Goal: Information Seeking & Learning: Find specific fact

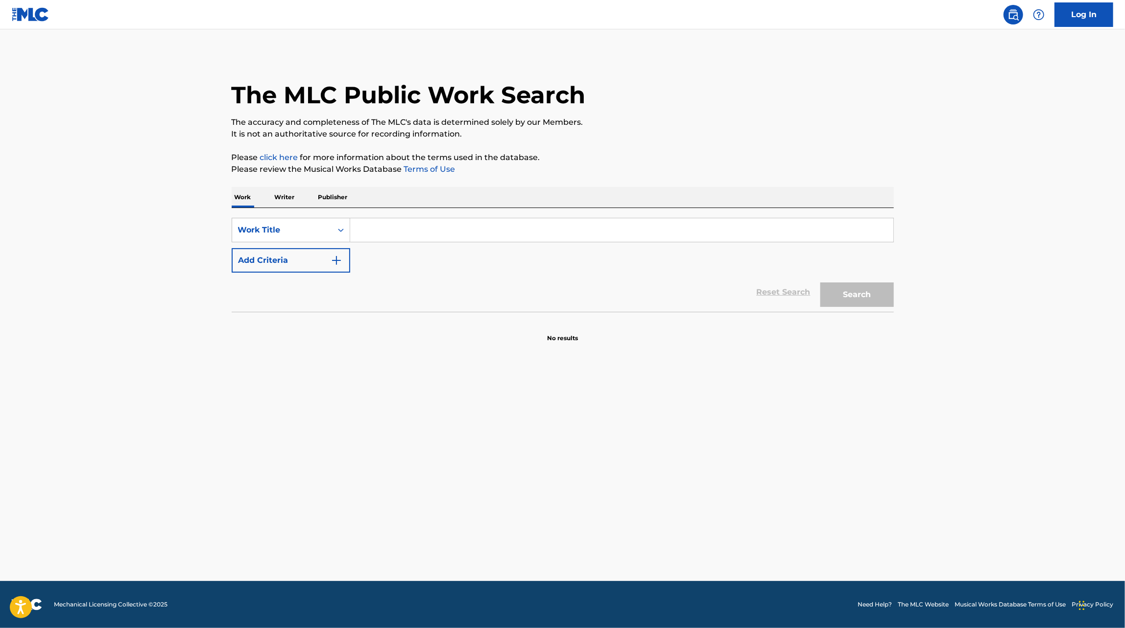
click at [438, 239] on input "Search Form" at bounding box center [621, 230] width 543 height 24
click at [296, 197] on p "Writer" at bounding box center [285, 197] width 26 height 21
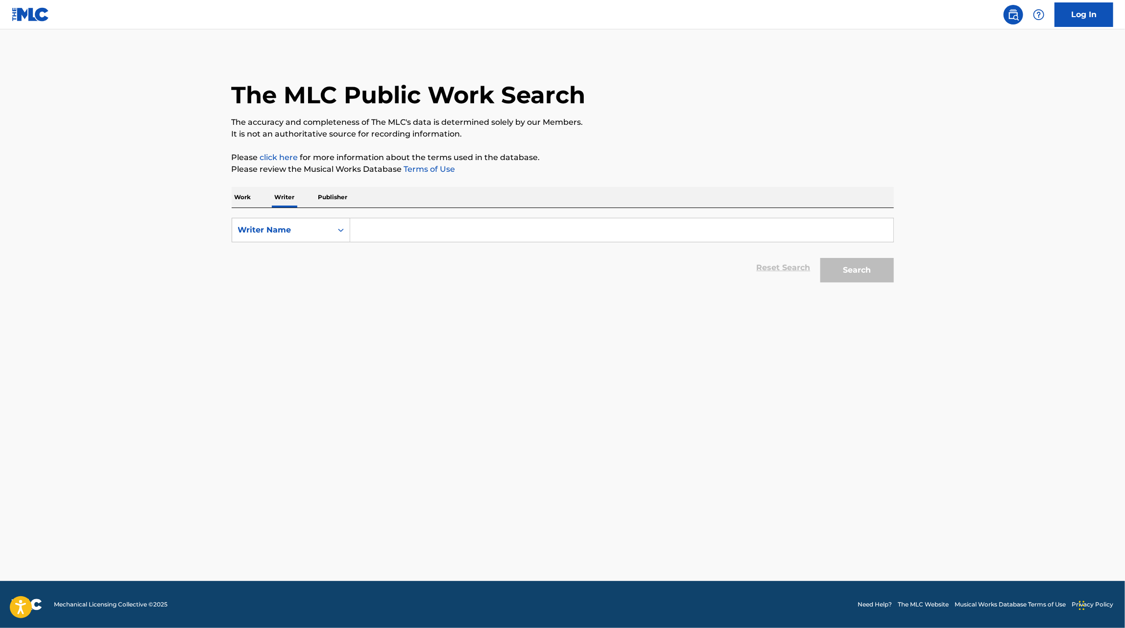
click at [379, 224] on input "Search Form" at bounding box center [621, 230] width 543 height 24
type input "[PERSON_NAME]"
click at [820, 258] on button "Search" at bounding box center [856, 270] width 73 height 24
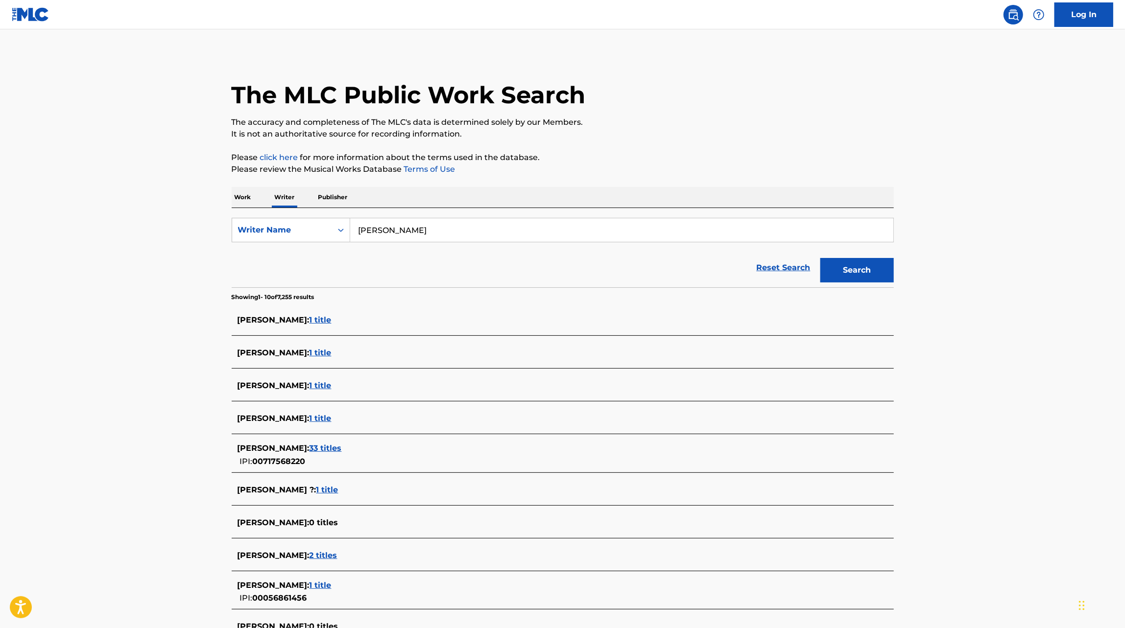
click at [342, 447] on span "33 titles" at bounding box center [325, 448] width 32 height 9
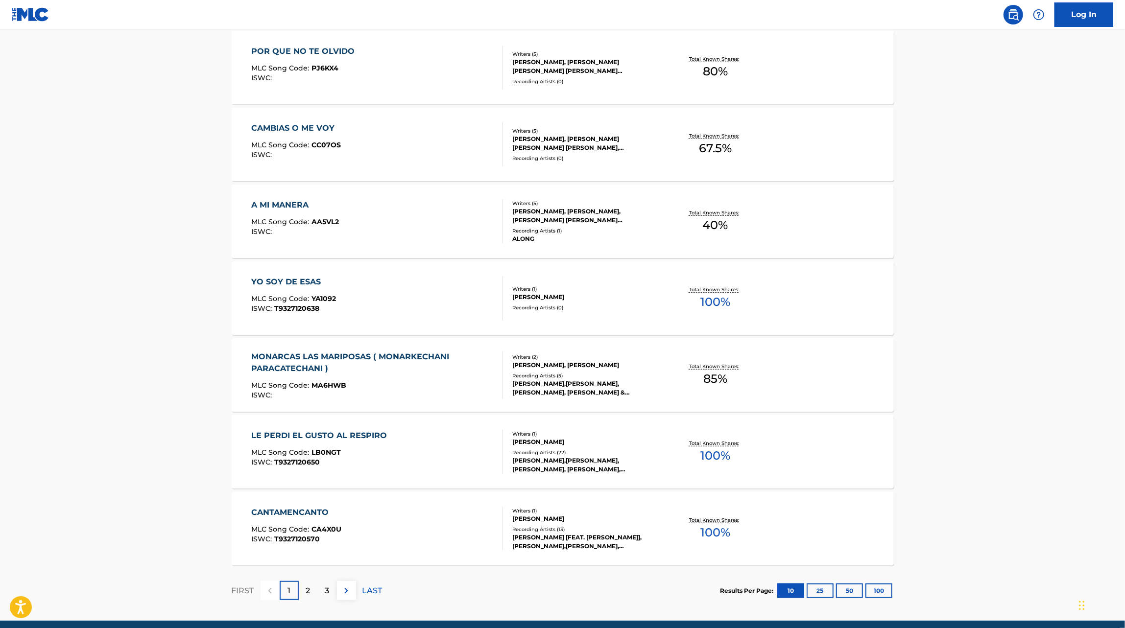
scroll to position [570, 0]
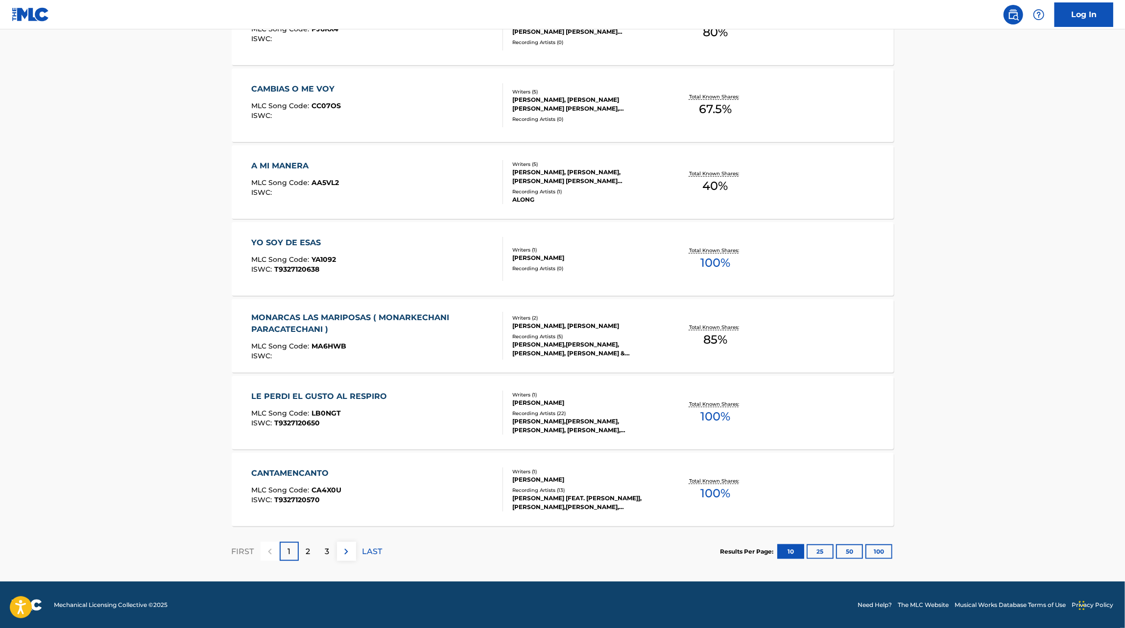
click at [469, 506] on div "CANTAMENCANTO MLC Song Code : CA4X0U ISWC : T9327120570" at bounding box center [377, 490] width 252 height 44
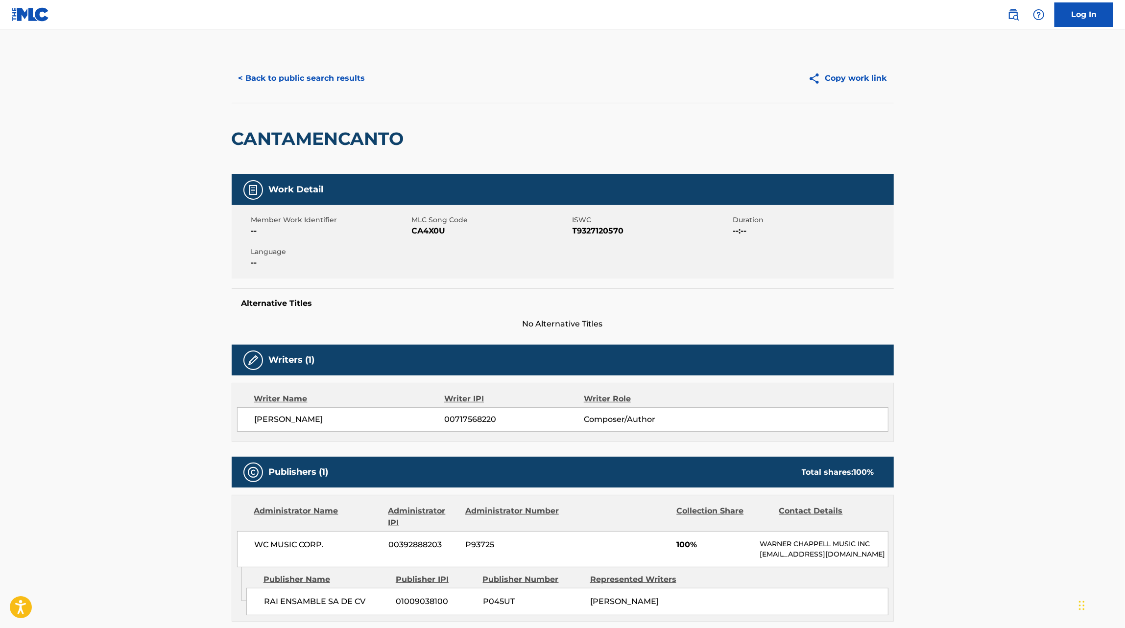
scroll to position [419, 0]
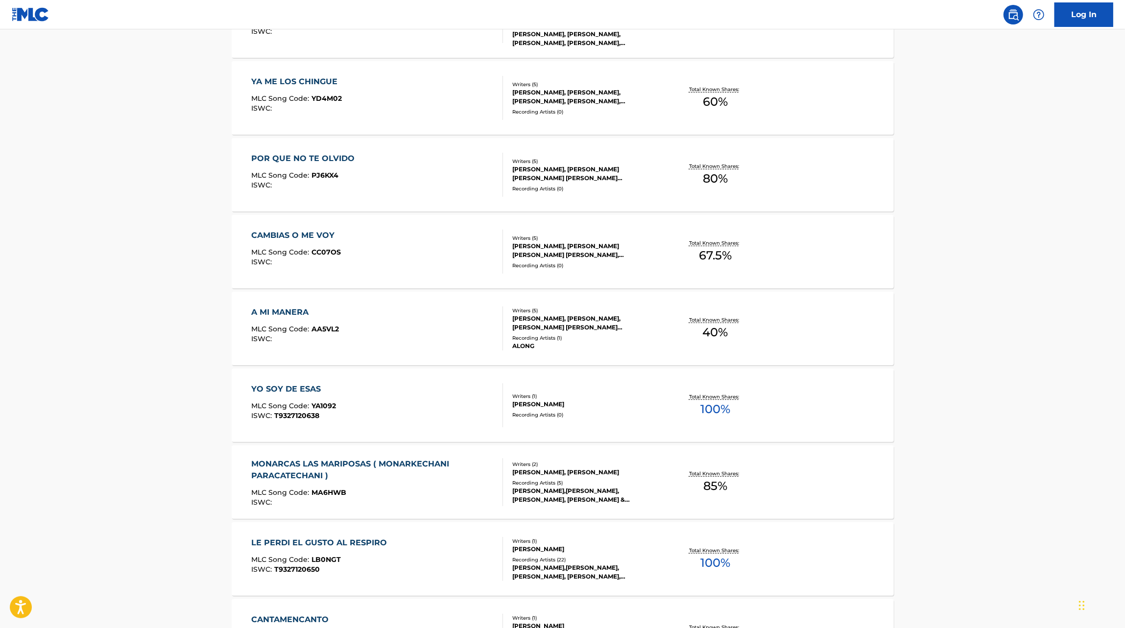
scroll to position [570, 0]
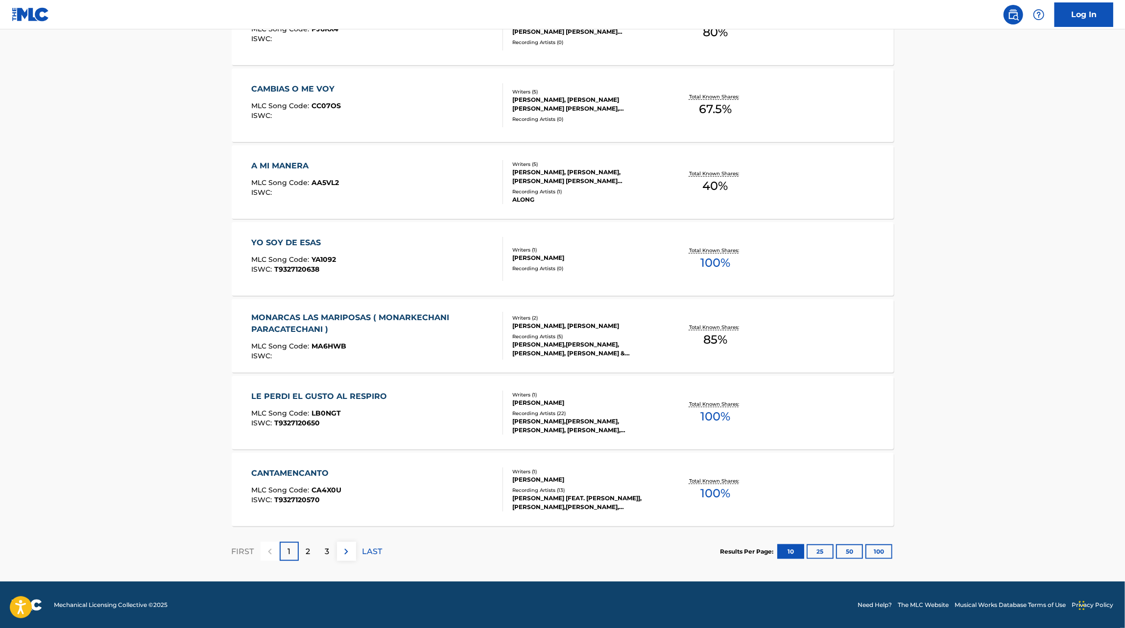
click at [477, 413] on div "LE PERDI EL GUSTO AL RESPIRO MLC Song Code : LB0NGT ISWC : T9327120650" at bounding box center [377, 413] width 252 height 44
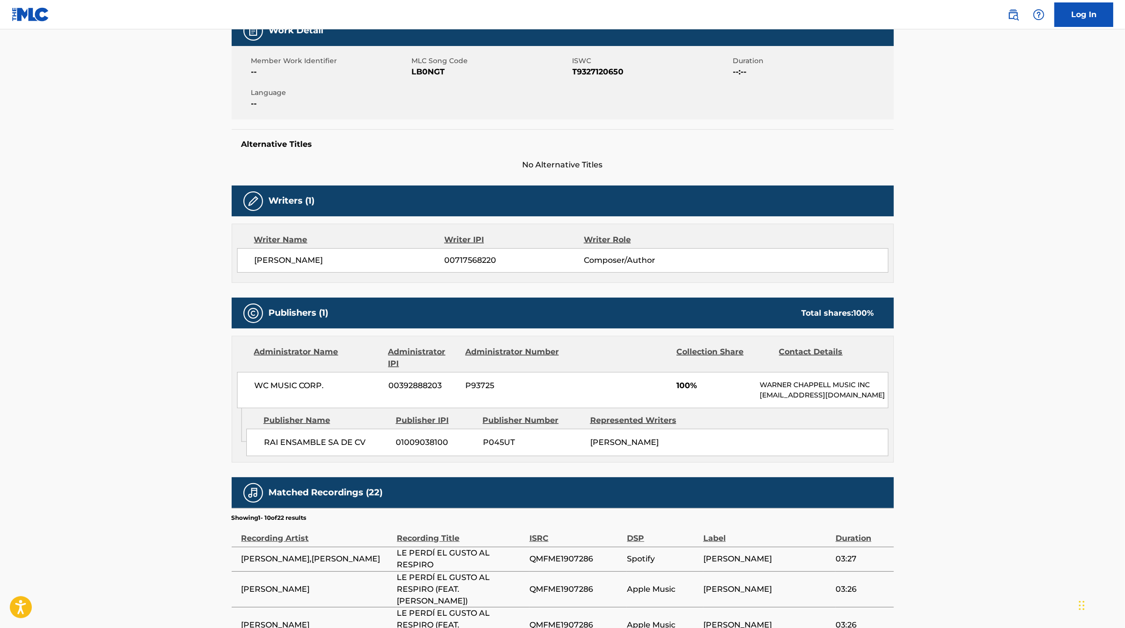
scroll to position [140, 0]
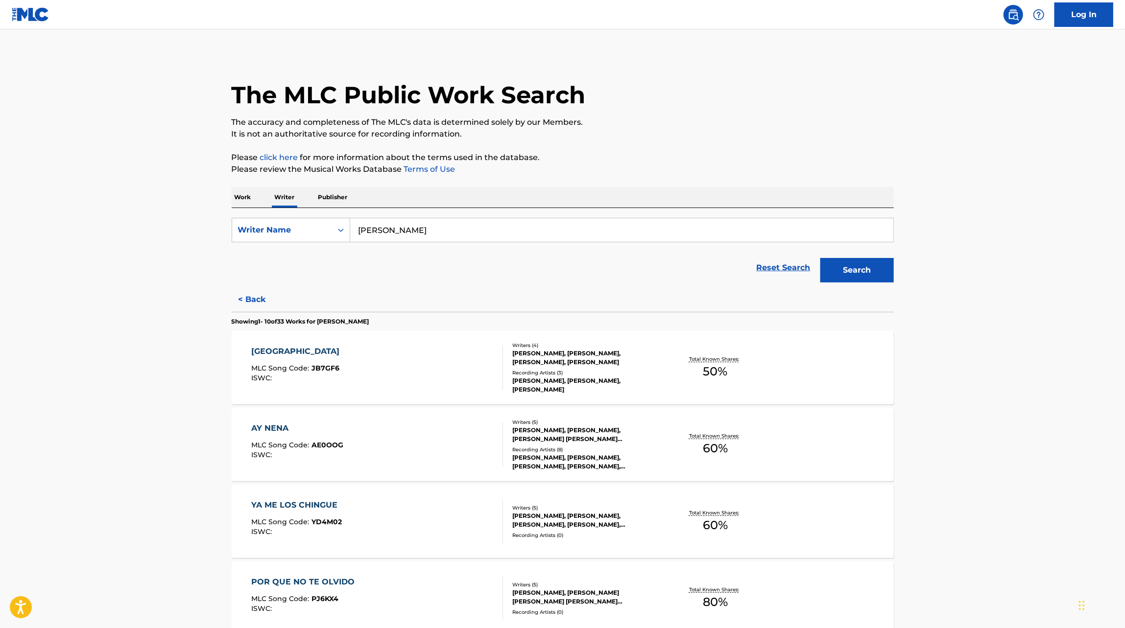
click at [469, 378] on div "JAPON MLC Song Code : JB7GF6 ISWC :" at bounding box center [377, 368] width 252 height 44
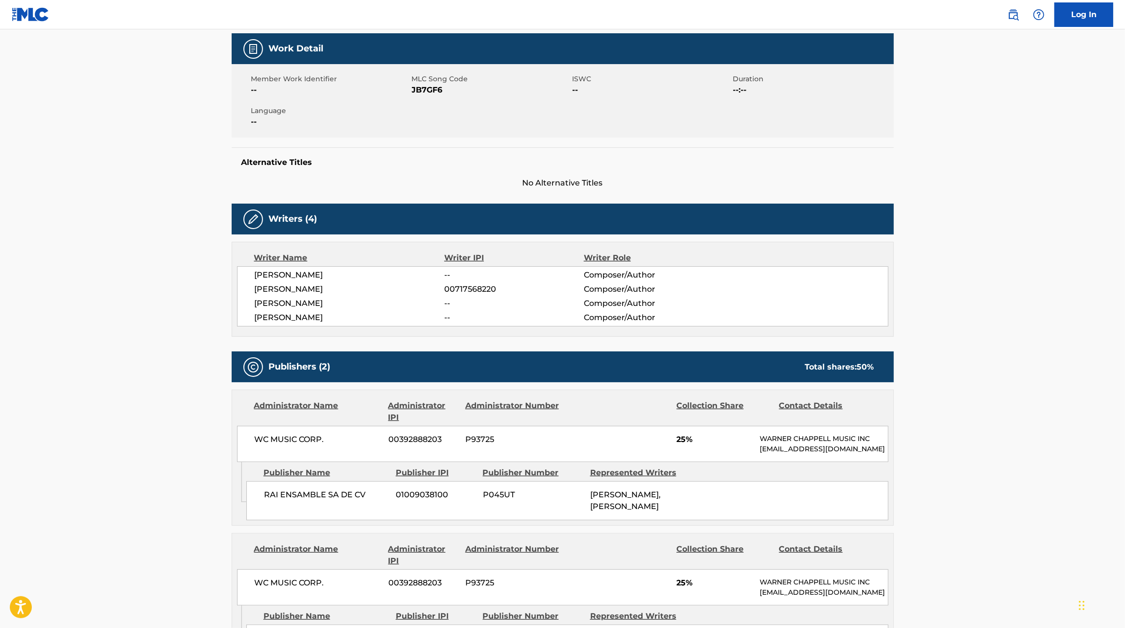
scroll to position [106, 0]
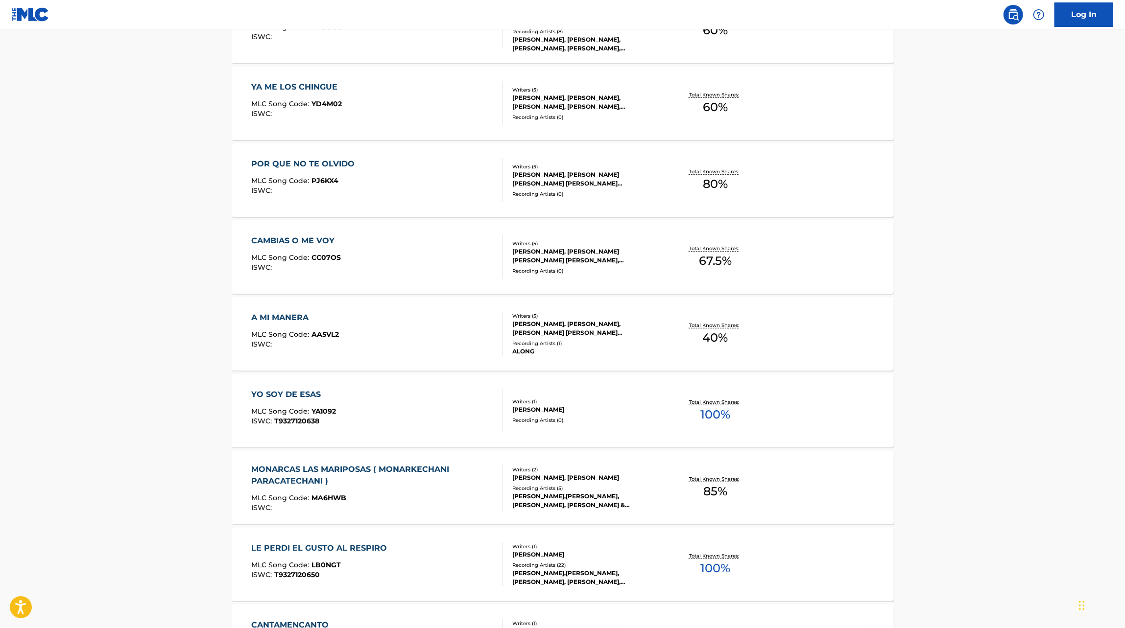
scroll to position [426, 0]
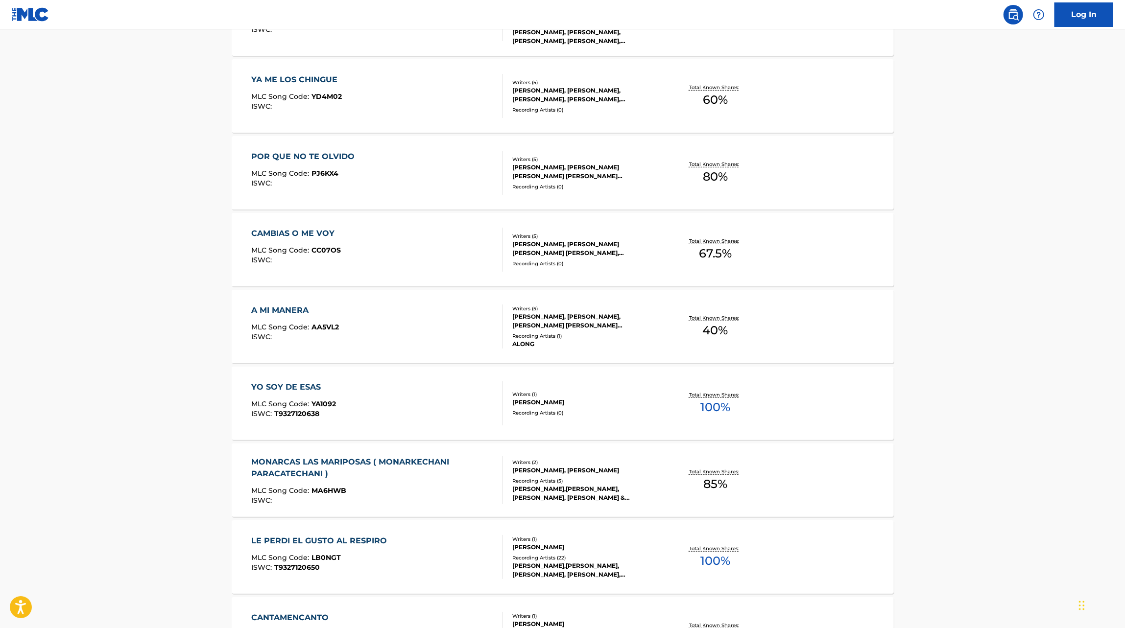
click at [427, 424] on div "YO SOY DE ESAS MLC Song Code : YA1092 ISWC : T9327120638" at bounding box center [377, 403] width 252 height 44
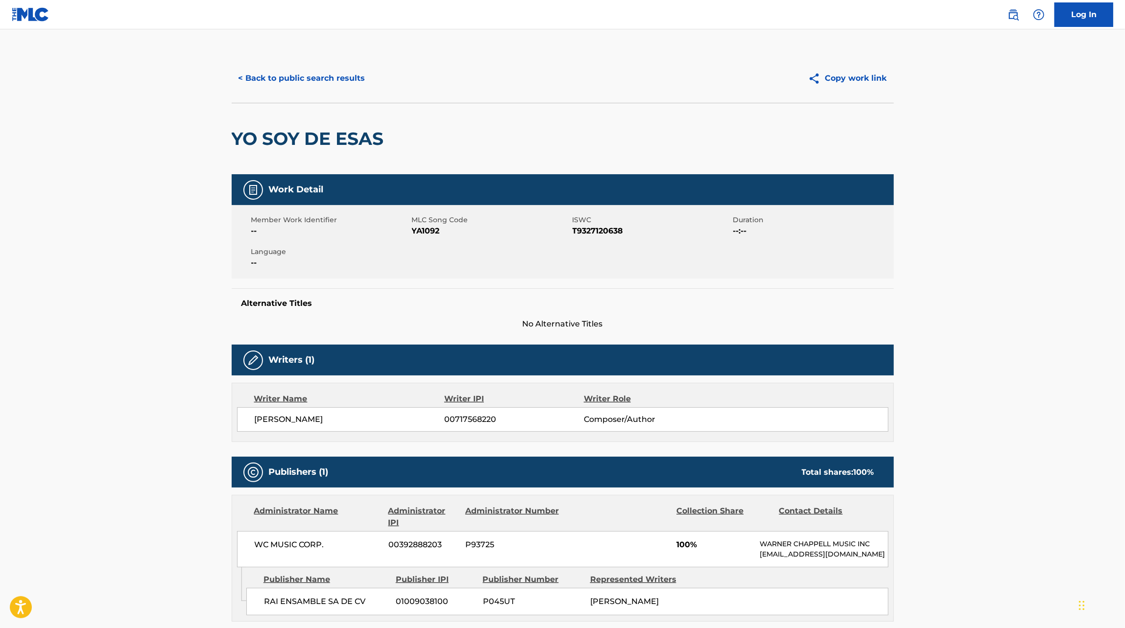
scroll to position [131, 0]
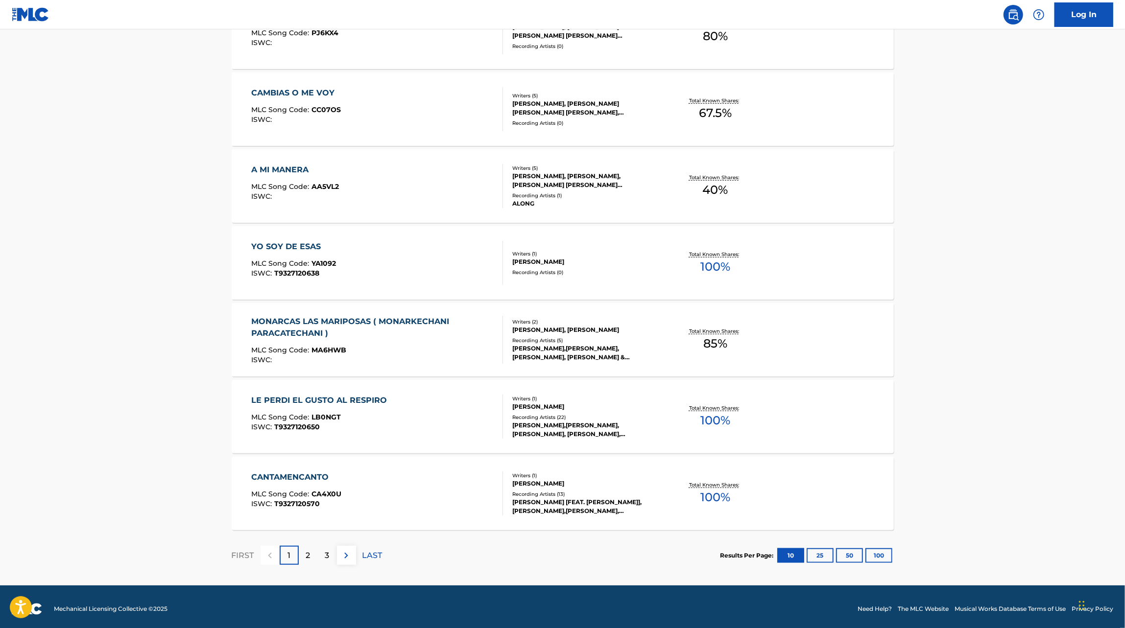
scroll to position [570, 0]
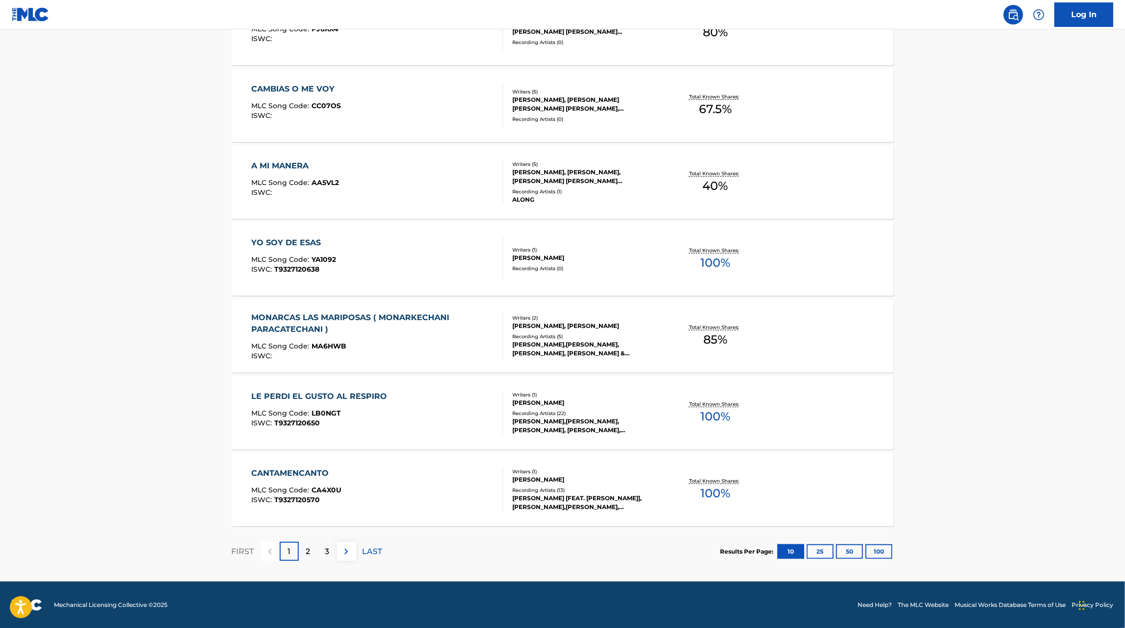
click at [485, 344] on div "MLC Song Code : MA6HWB" at bounding box center [372, 348] width 243 height 10
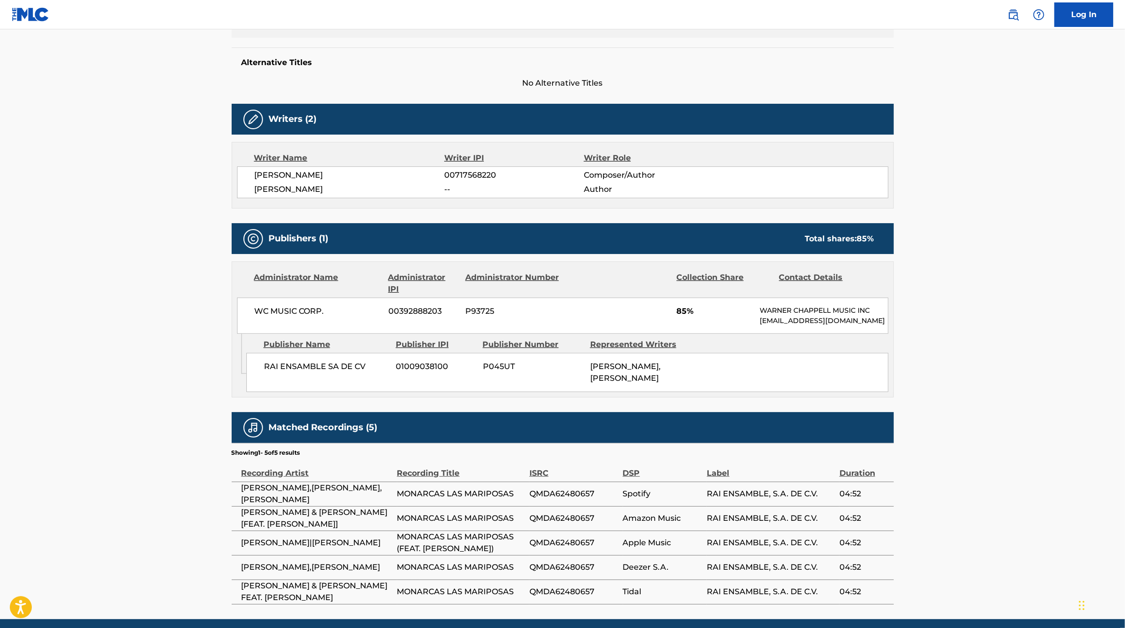
scroll to position [264, 0]
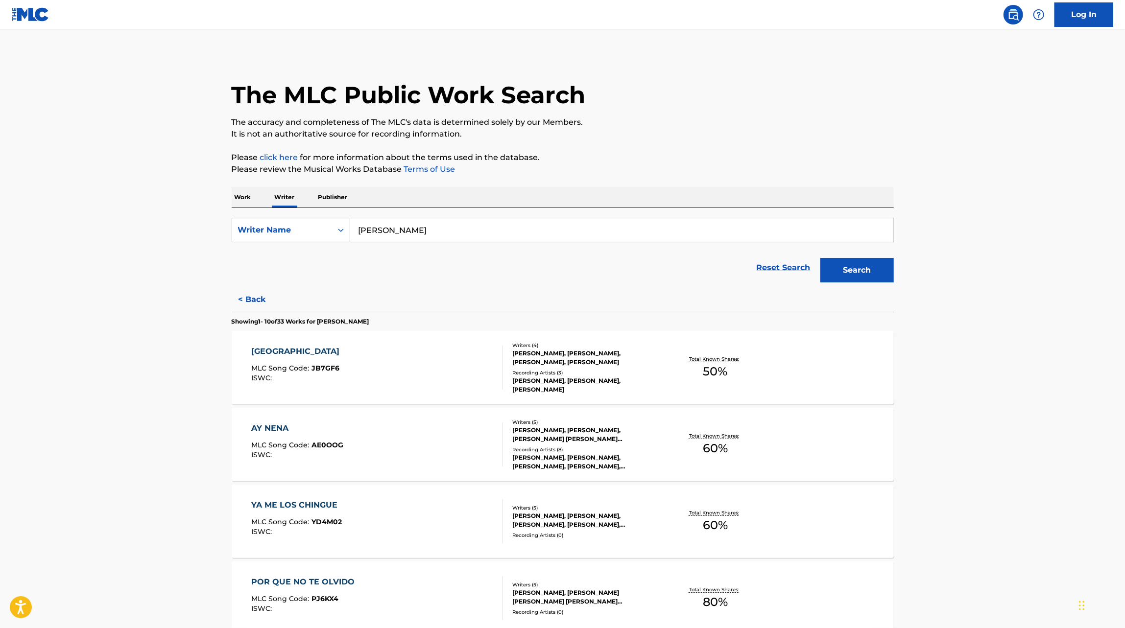
scroll to position [570, 0]
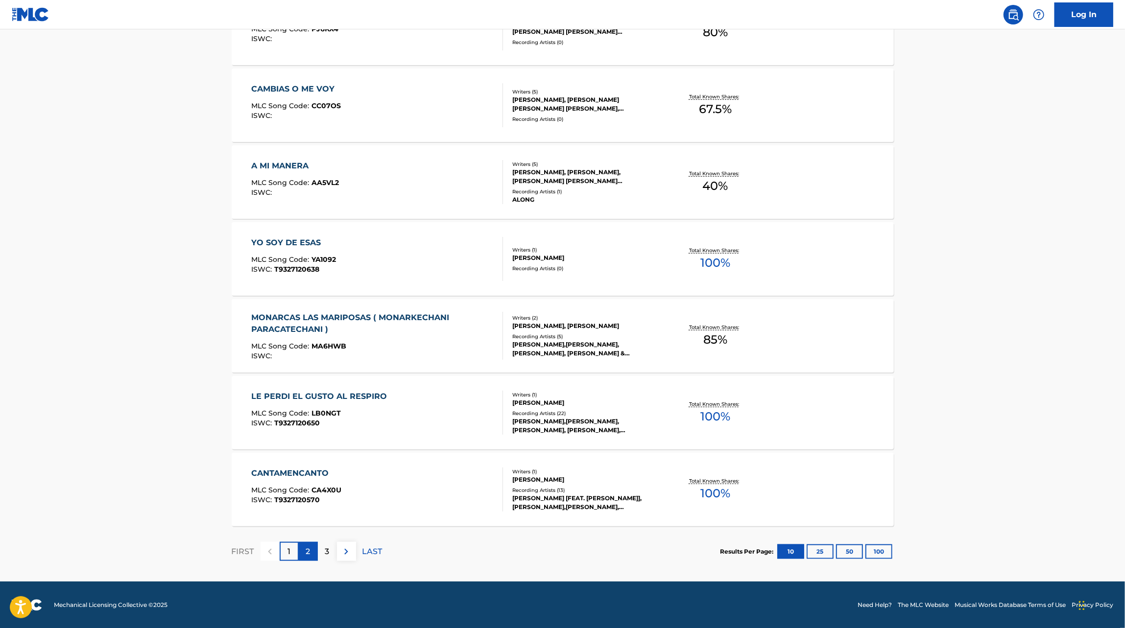
click at [311, 549] on div "2" at bounding box center [308, 551] width 19 height 19
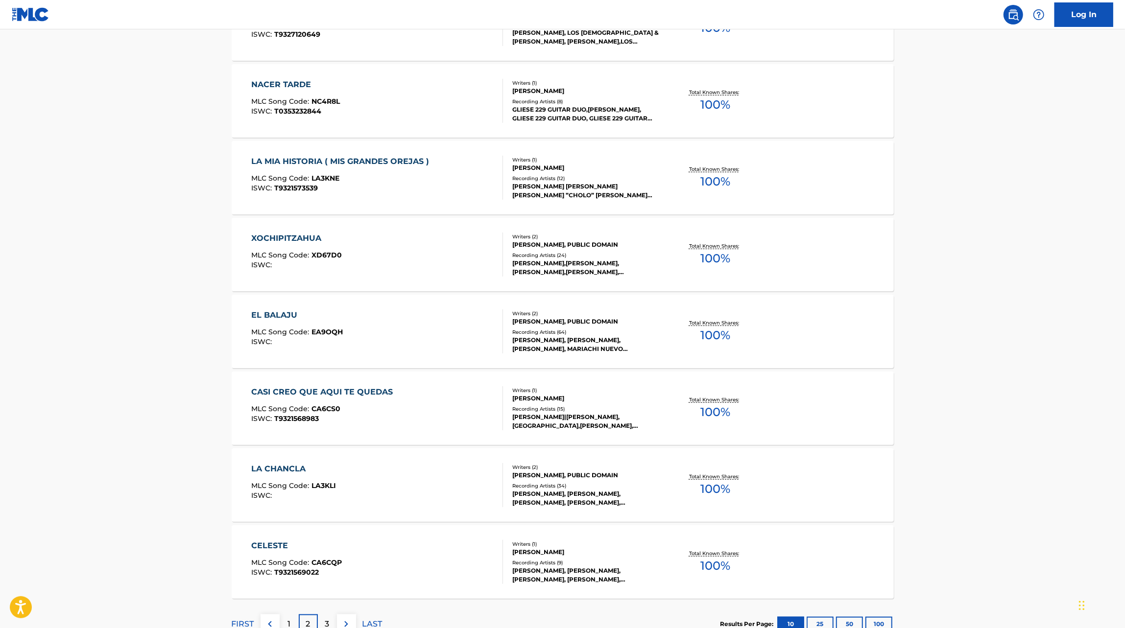
scroll to position [537, 0]
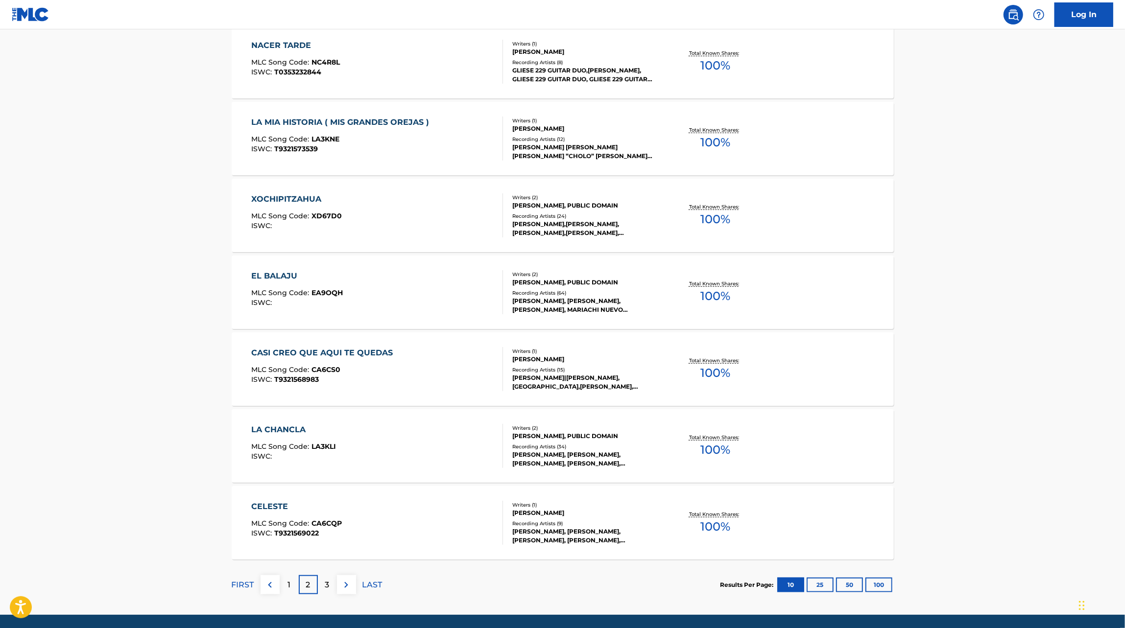
click at [379, 313] on div "EL BALAJU MLC Song Code : EA9OQH ISWC :" at bounding box center [377, 292] width 252 height 44
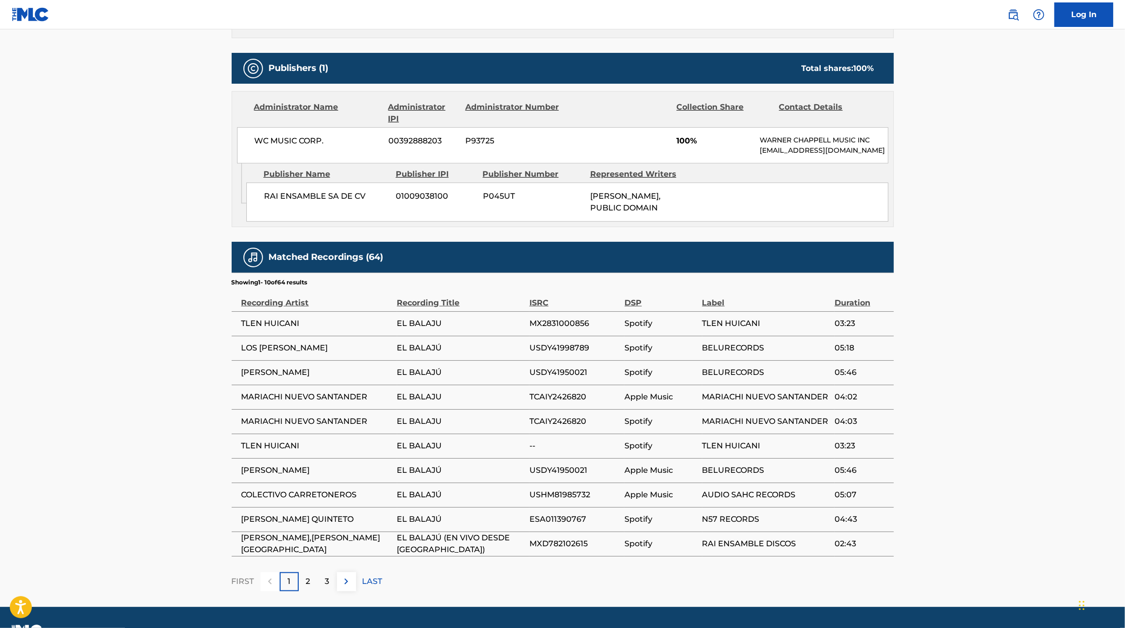
scroll to position [419, 0]
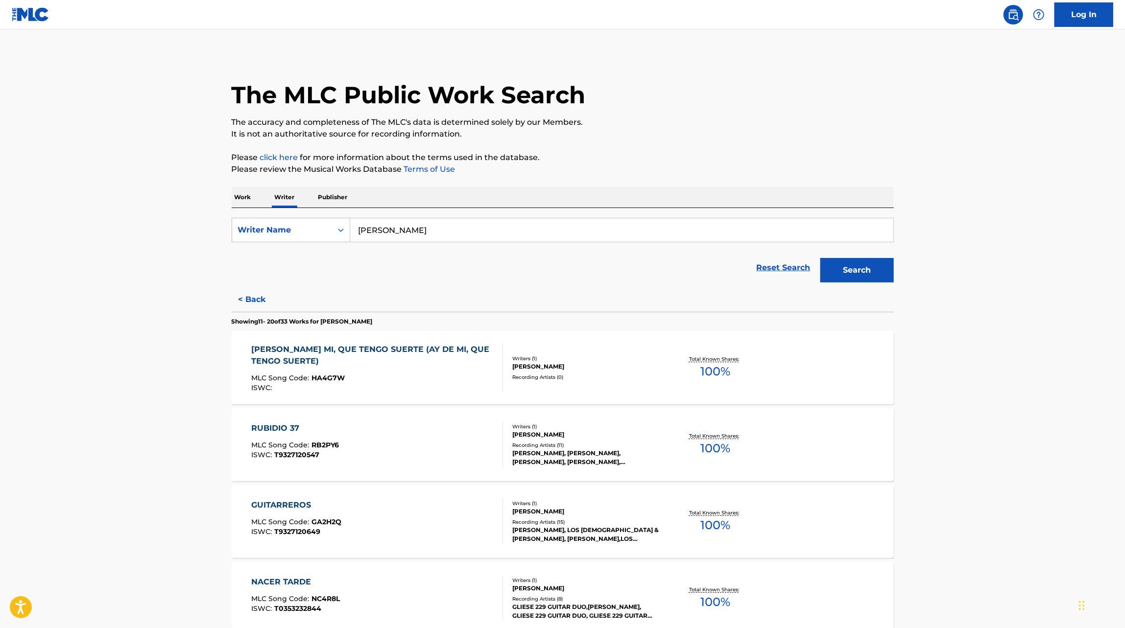
scroll to position [570, 0]
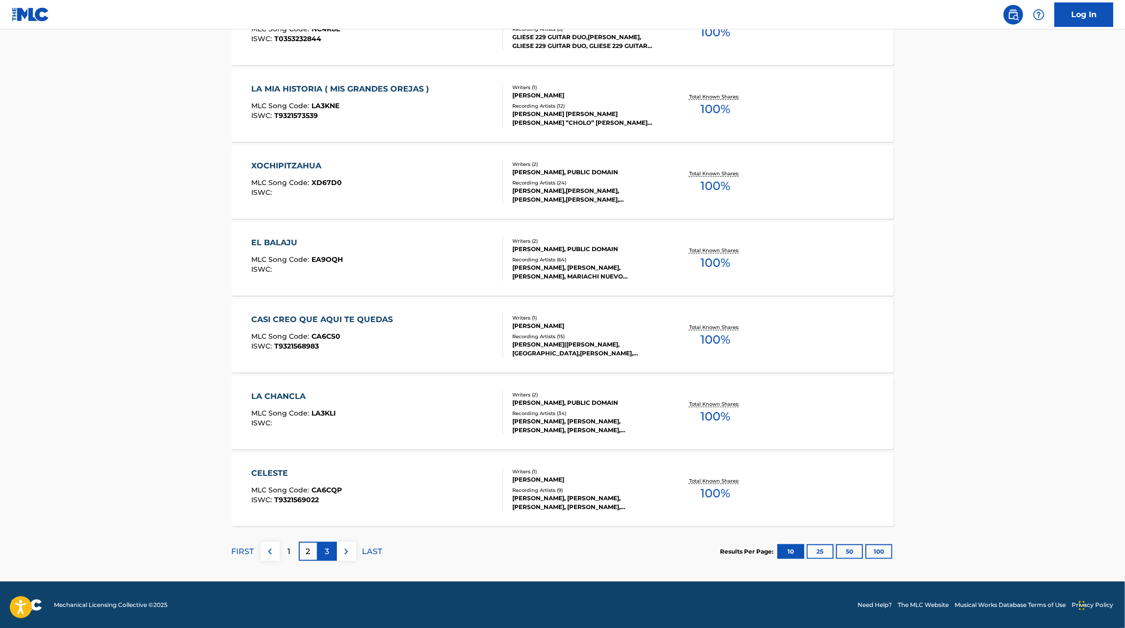
click at [327, 550] on p "3" at bounding box center [327, 552] width 4 height 12
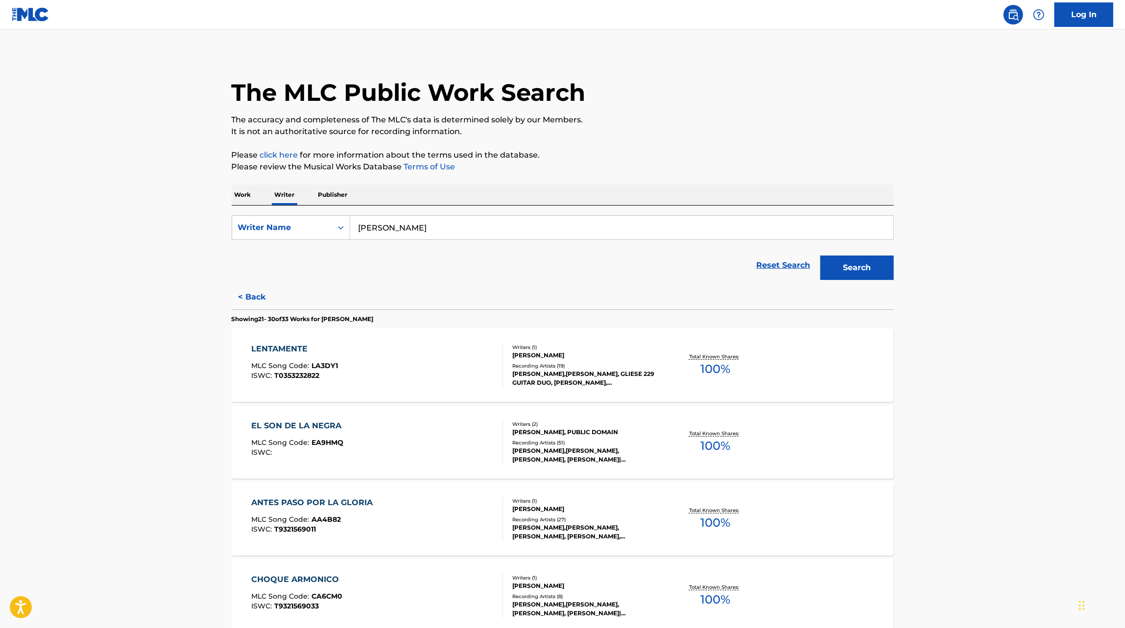
scroll to position [0, 0]
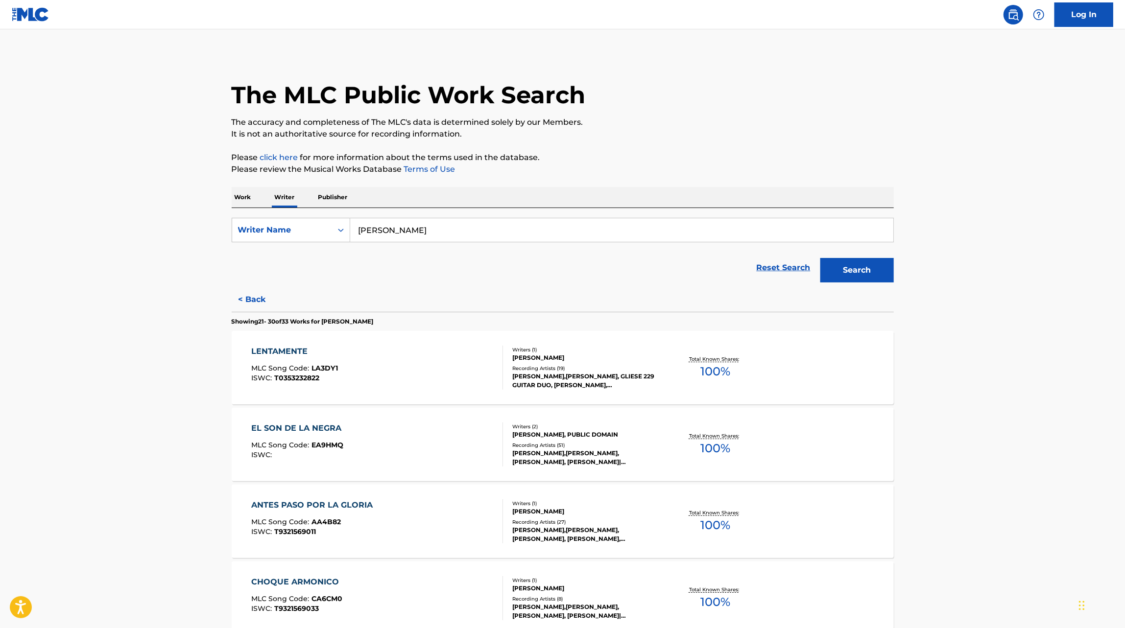
click at [254, 193] on div "Work Writer Publisher" at bounding box center [563, 197] width 662 height 21
click at [252, 193] on p "Work" at bounding box center [243, 197] width 23 height 21
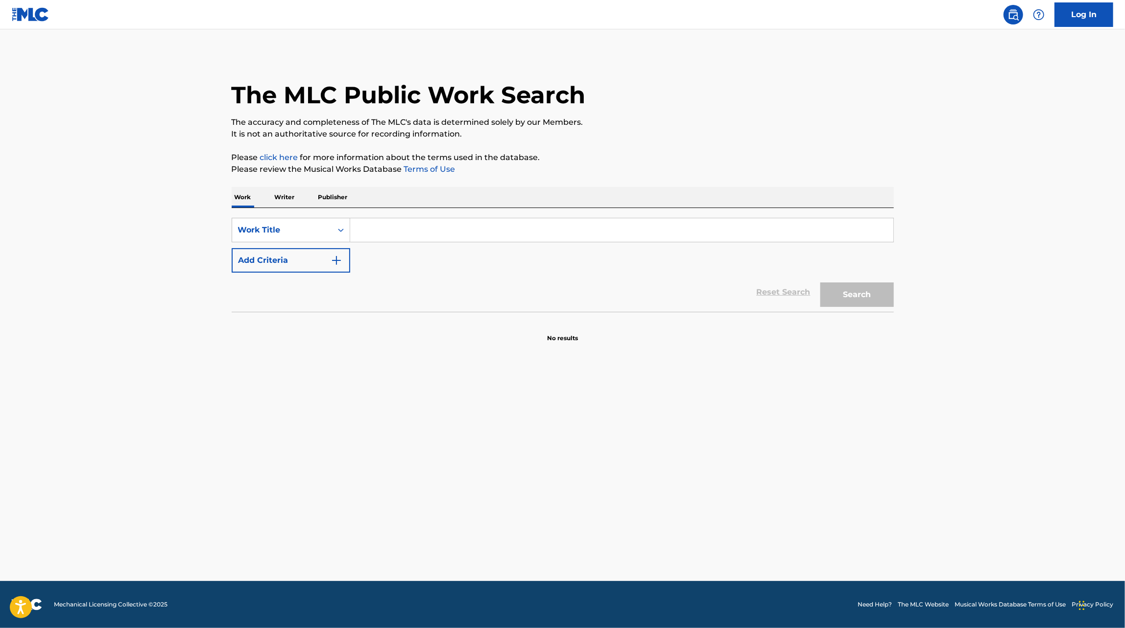
click at [376, 223] on input "Search Form" at bounding box center [621, 230] width 543 height 24
type input "lo que nunca fue tuyo"
click at [820, 283] on button "Search" at bounding box center [856, 295] width 73 height 24
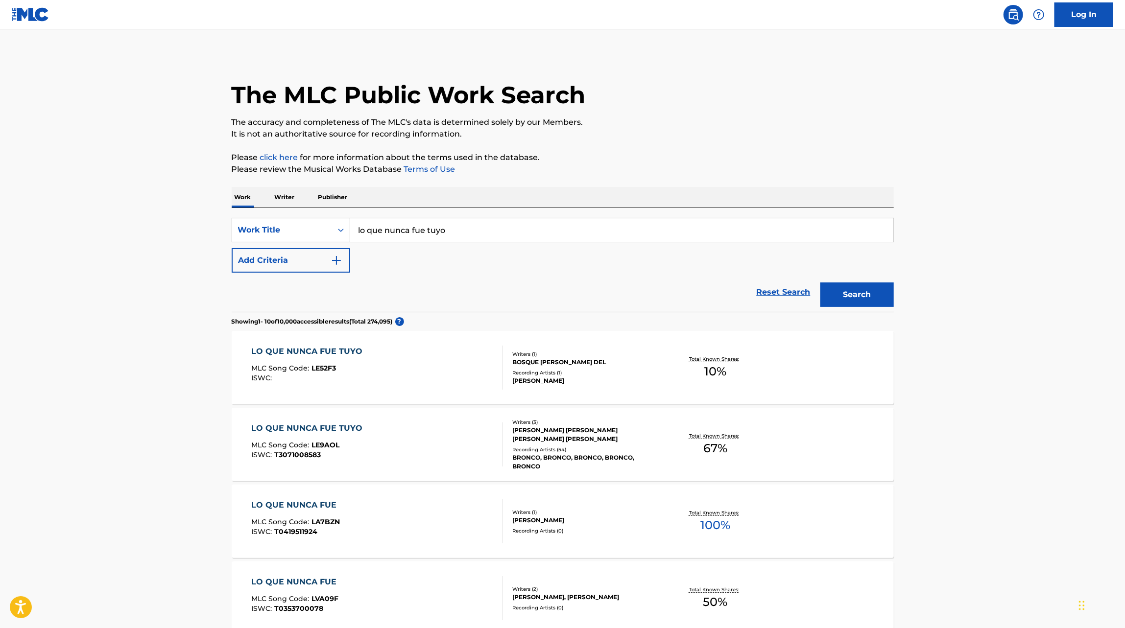
click at [429, 420] on div "LO QUE NUNCA FUE TUYO MLC Song Code : LE9AOL ISWC : T3071008583 Writers ( 3 ) […" at bounding box center [563, 444] width 662 height 73
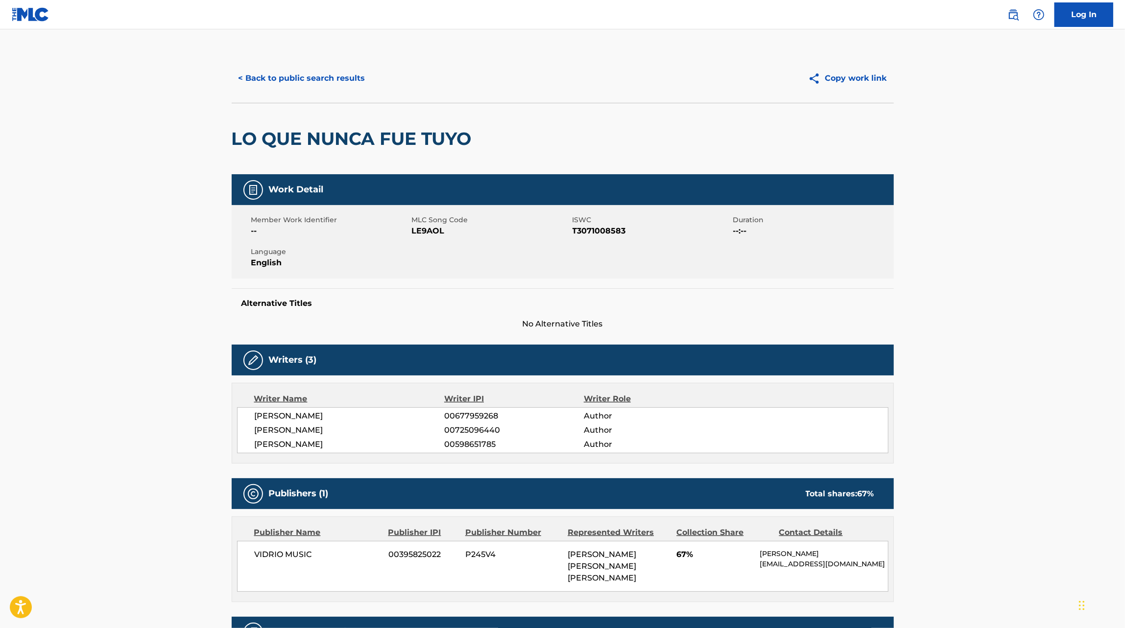
scroll to position [411, 0]
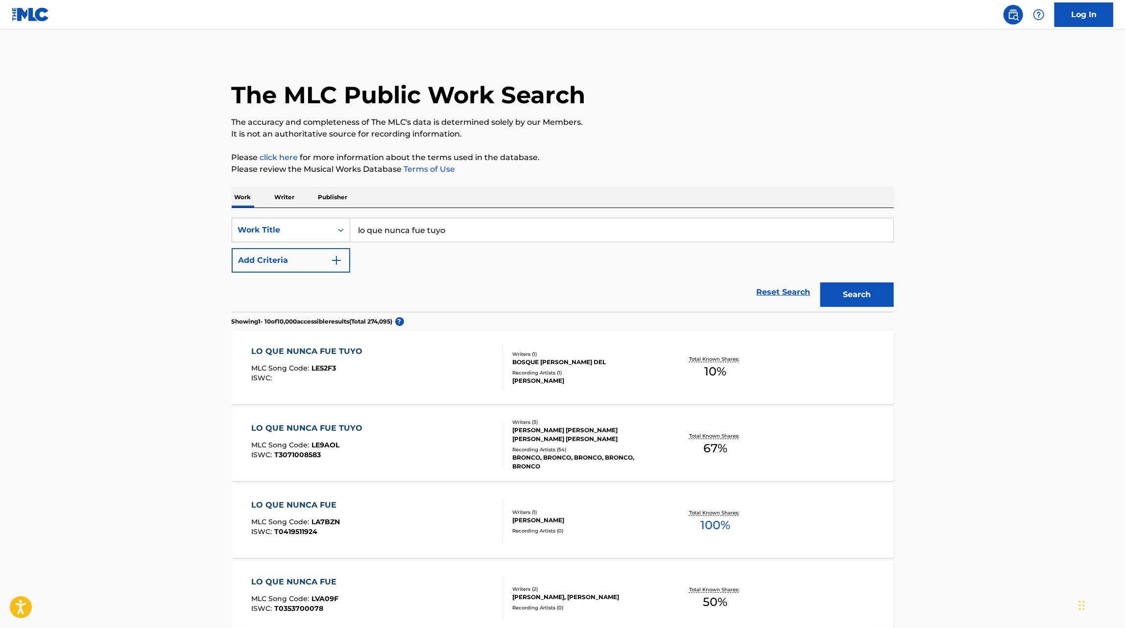
click at [392, 226] on input "lo que nunca fue tuyo" at bounding box center [621, 230] width 543 height 24
type input "lujos"
click at [820, 283] on button "Search" at bounding box center [856, 295] width 73 height 24
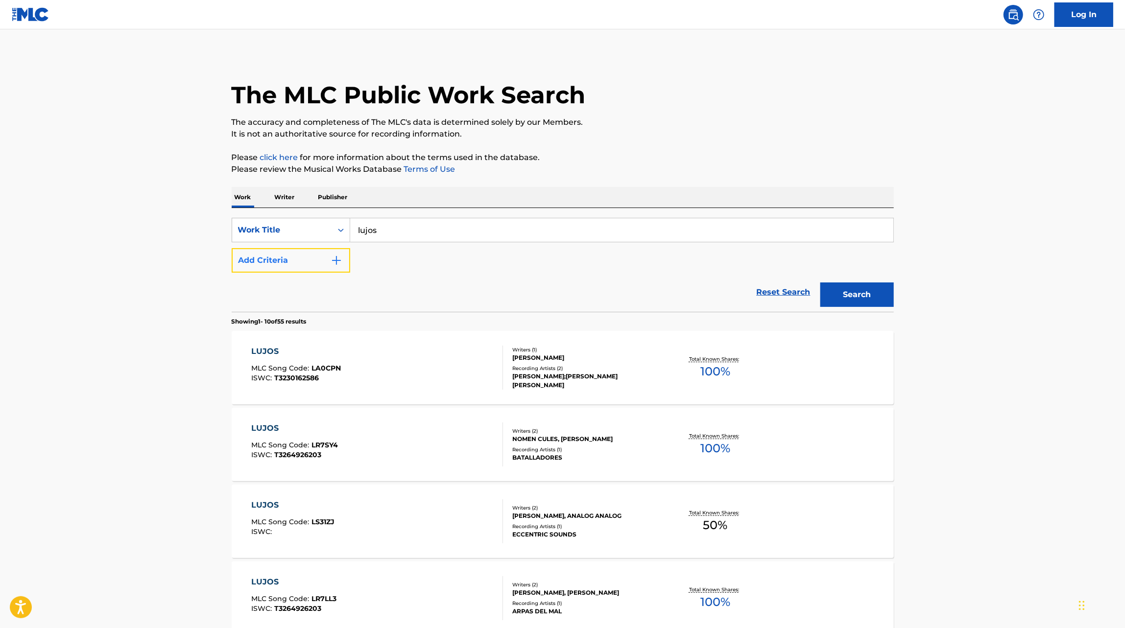
click at [323, 266] on button "Add Criteria" at bounding box center [291, 260] width 119 height 24
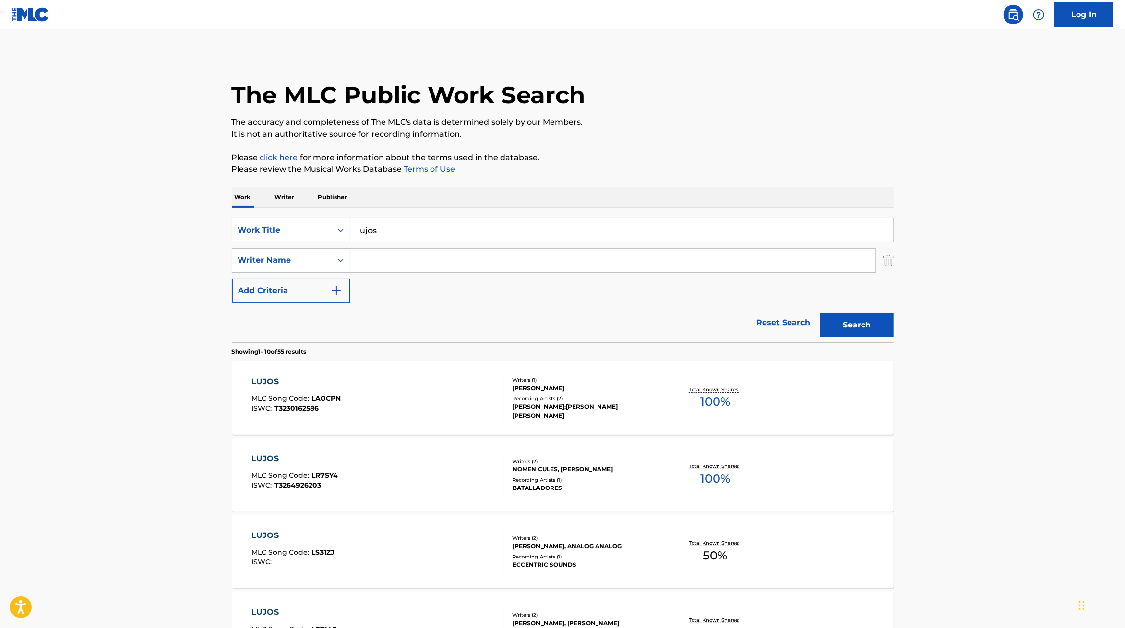
click at [371, 258] on input "Search Form" at bounding box center [612, 261] width 525 height 24
type input "pastrana"
click at [820, 313] on button "Search" at bounding box center [856, 325] width 73 height 24
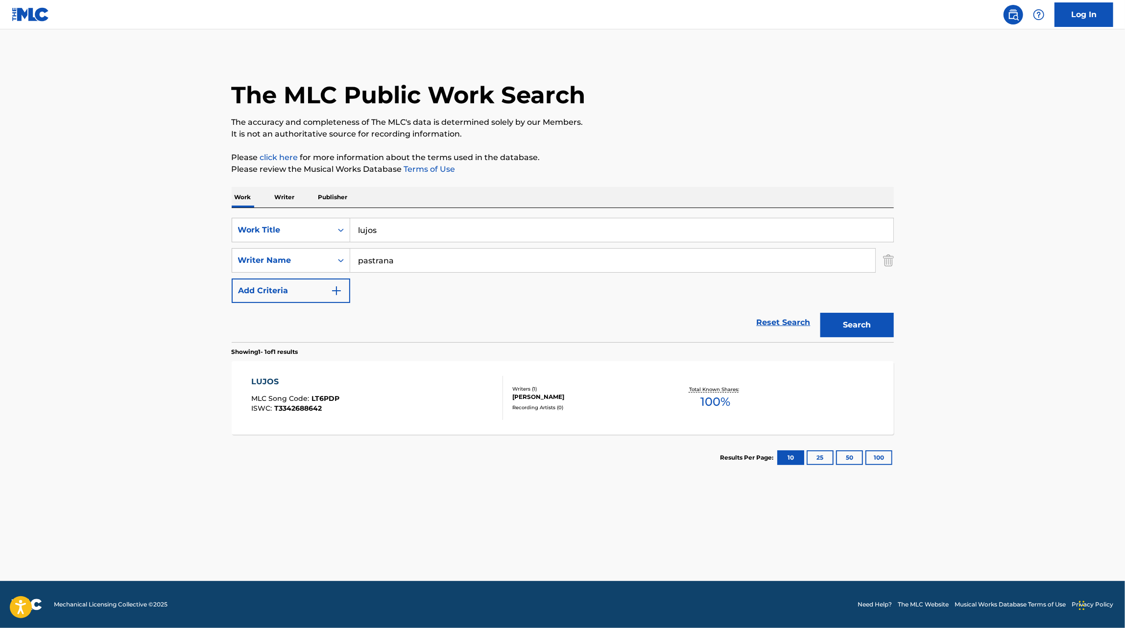
click at [430, 385] on div "LUJOS MLC Song Code : LT6PDP ISWC : T3342688642" at bounding box center [377, 398] width 252 height 44
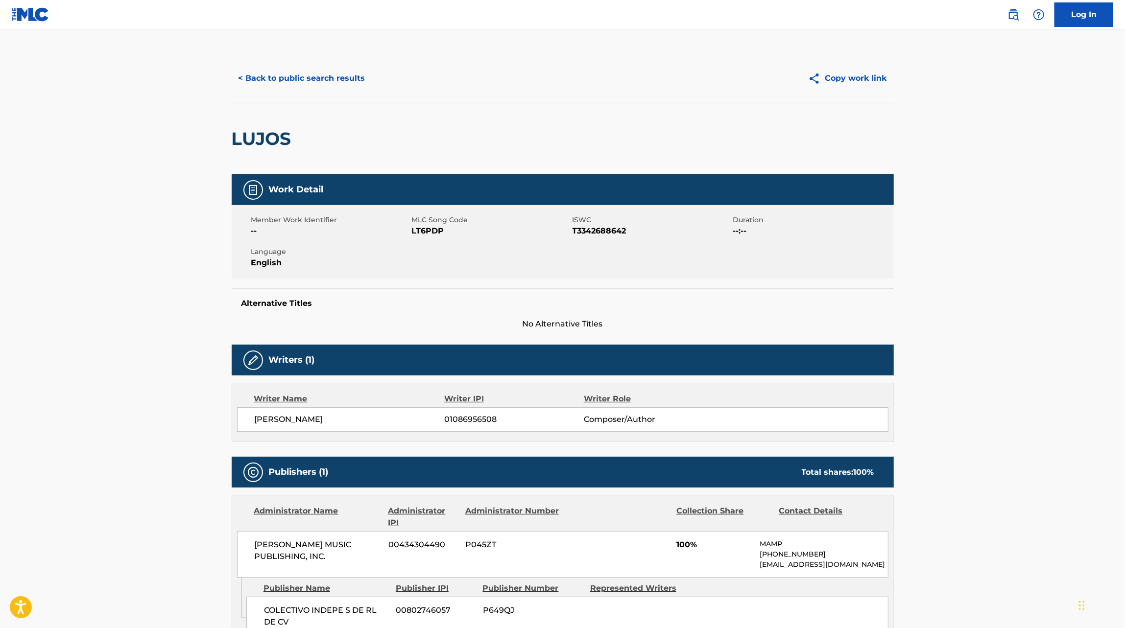
scroll to position [150, 0]
